Goal: Book appointment/travel/reservation

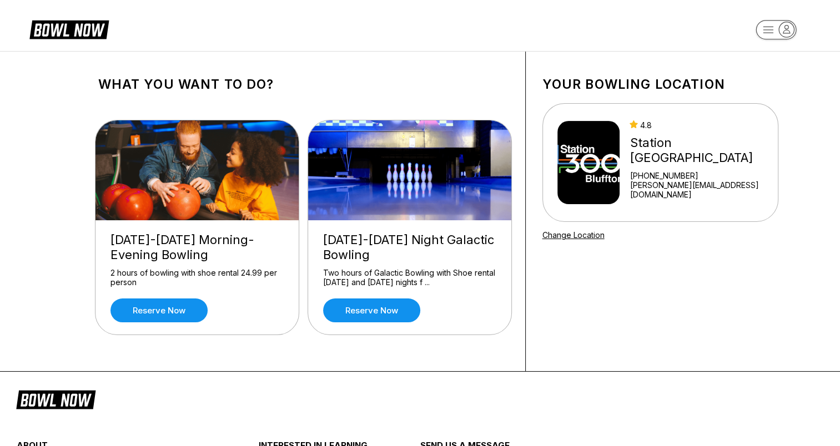
click at [92, 33] on icon at bounding box center [68, 28] width 79 height 21
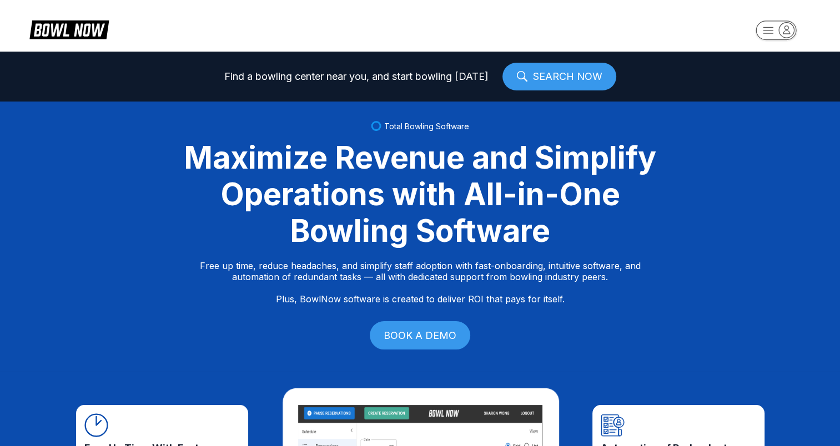
click at [553, 75] on link "SEARCH NOW" at bounding box center [559, 77] width 114 height 28
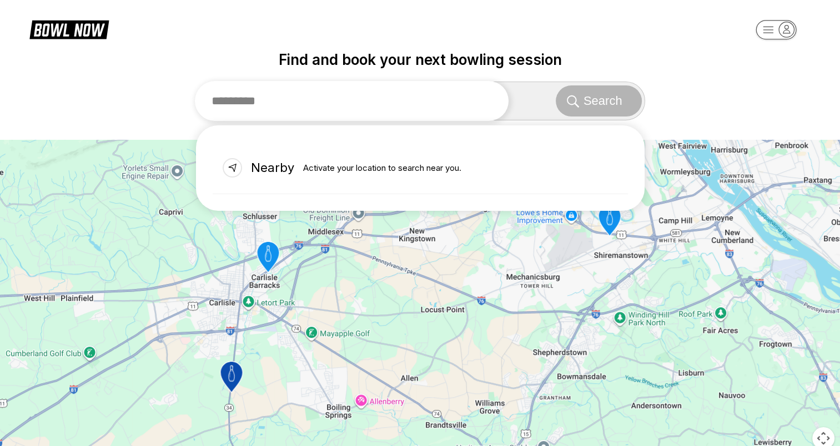
click at [409, 102] on input "text" at bounding box center [352, 101] width 314 height 40
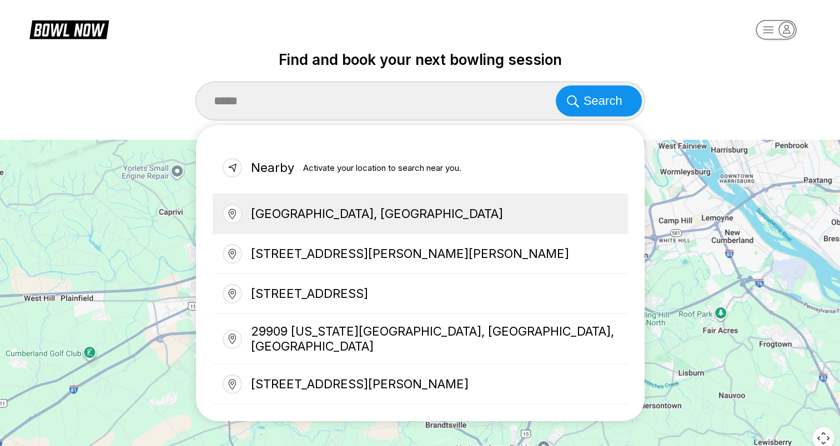
click at [422, 209] on div "[GEOGRAPHIC_DATA], [GEOGRAPHIC_DATA]" at bounding box center [420, 214] width 415 height 40
type input "**********"
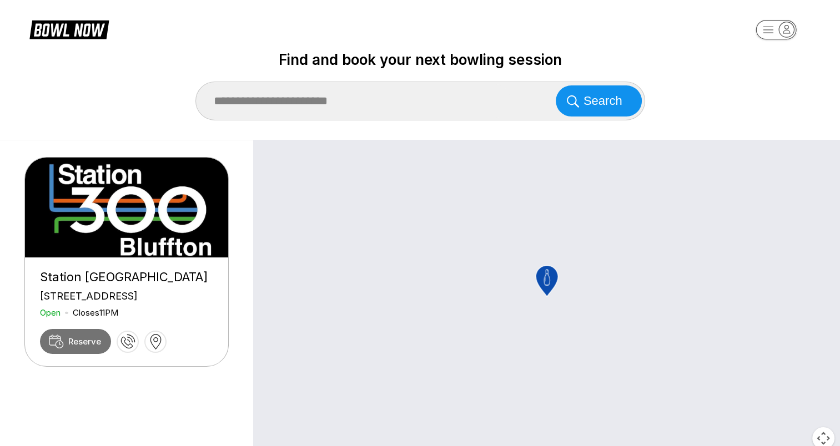
click at [89, 347] on span "Reserve" at bounding box center [84, 341] width 33 height 11
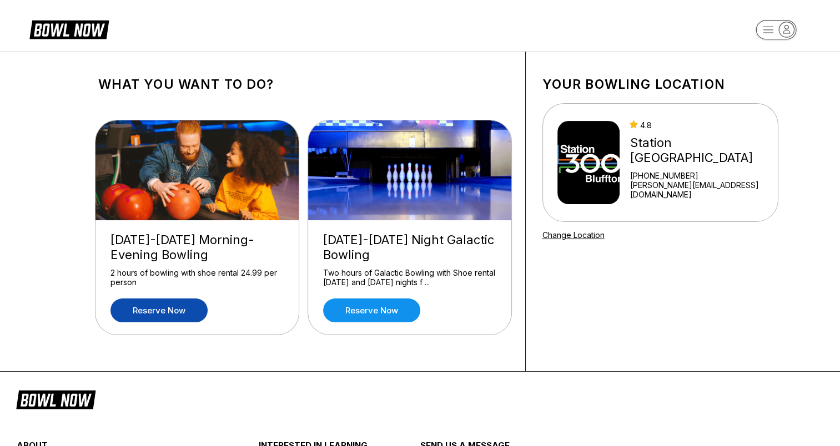
click at [166, 308] on link "Reserve now" at bounding box center [158, 311] width 97 height 24
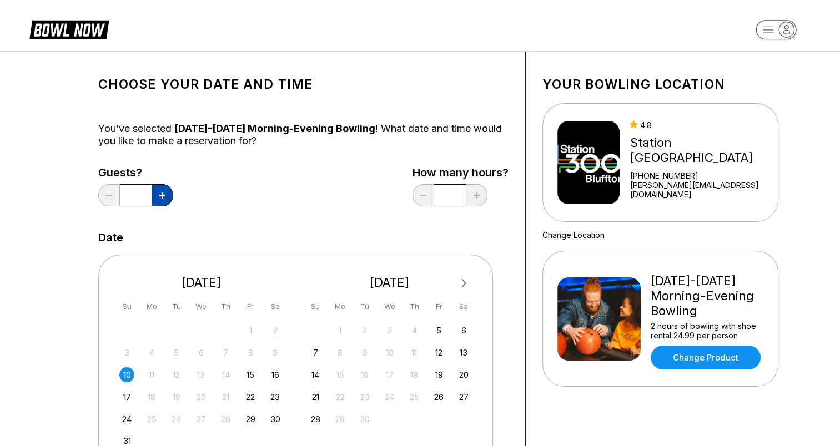
click at [156, 197] on button at bounding box center [162, 195] width 22 height 22
click at [161, 193] on icon at bounding box center [162, 196] width 6 height 6
type input "*"
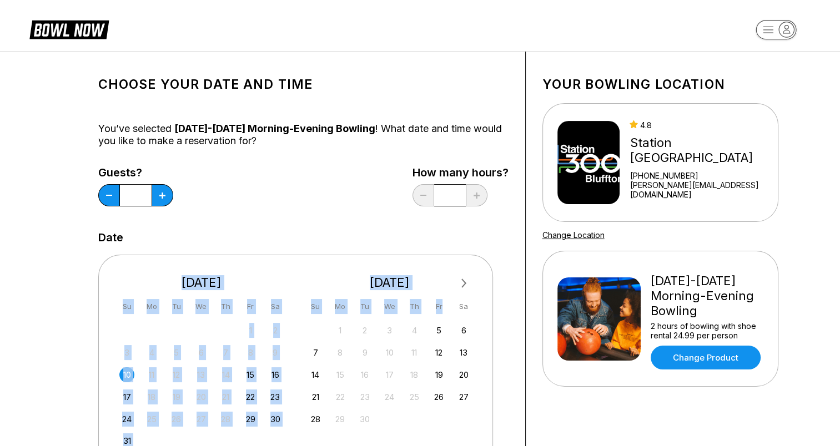
drag, startPoint x: 414, startPoint y: 247, endPoint x: 452, endPoint y: 317, distance: 79.9
click at [452, 317] on div "Next Month [DATE] Su Mo Tu We Th Fr Sa 27 28 29 30 31 1 2 3 4 5 6 7 8 9 10 11 1…" at bounding box center [303, 357] width 410 height 227
click at [125, 375] on div "10" at bounding box center [126, 374] width 15 height 15
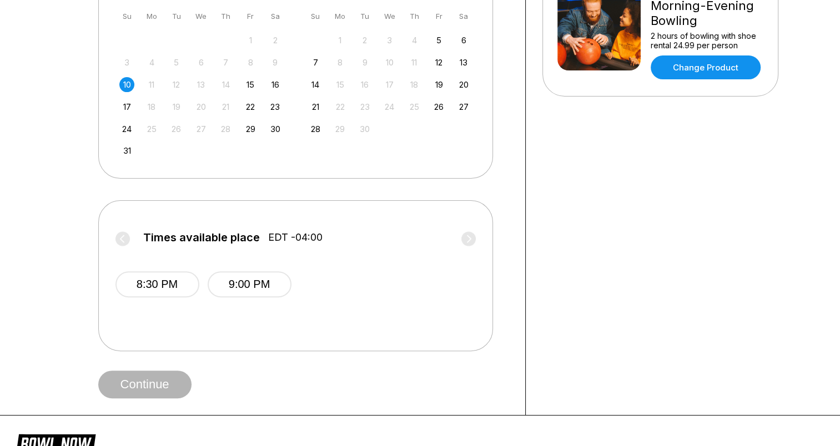
scroll to position [332, 0]
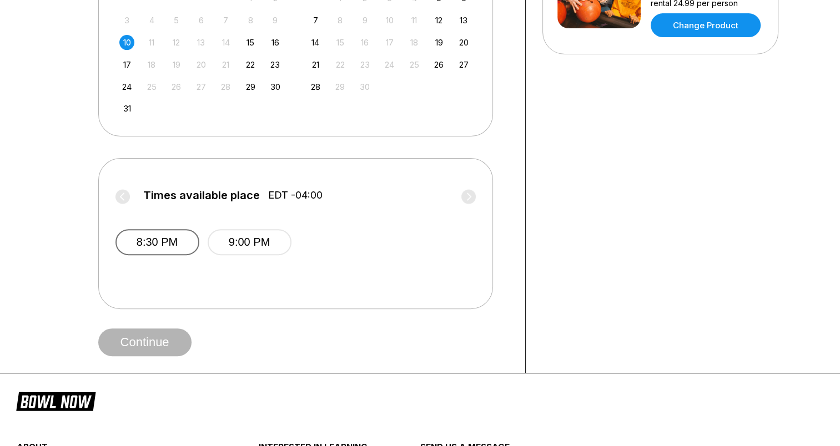
click at [163, 244] on button "8:30 PM" at bounding box center [157, 242] width 84 height 26
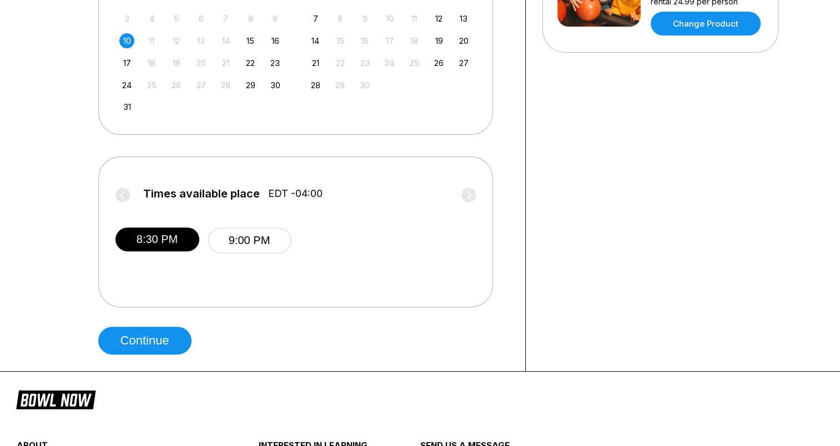
scroll to position [342, 0]
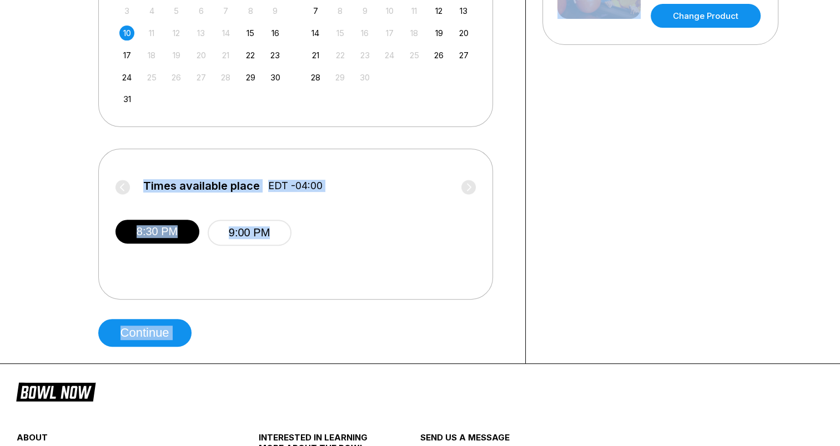
drag, startPoint x: 494, startPoint y: 64, endPoint x: 528, endPoint y: 43, distance: 40.6
click at [528, 43] on div "Choose your Date and time You’ve selected [DATE]-[DATE] Morning-Evening Bowling…" at bounding box center [419, 37] width 721 height 654
